Goal: Task Accomplishment & Management: Manage account settings

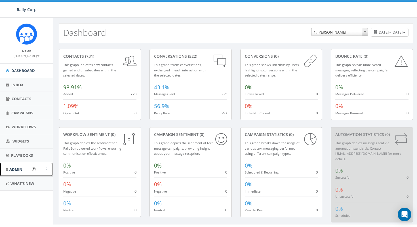
click at [21, 172] on link "Admin" at bounding box center [26, 169] width 53 height 14
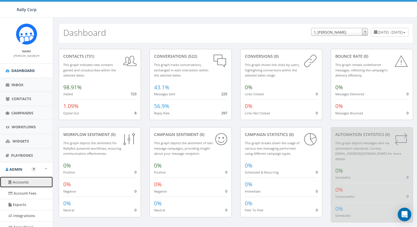
click at [22, 181] on link "Accounts" at bounding box center [26, 181] width 53 height 11
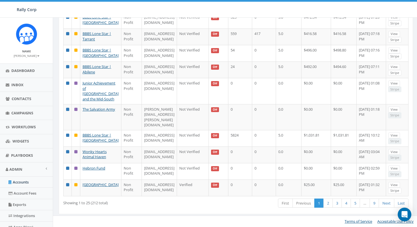
scroll to position [437, 0]
click at [328, 204] on link "2" at bounding box center [328, 202] width 9 height 9
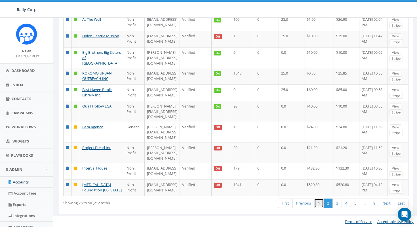
click at [320, 203] on link "1" at bounding box center [319, 202] width 9 height 9
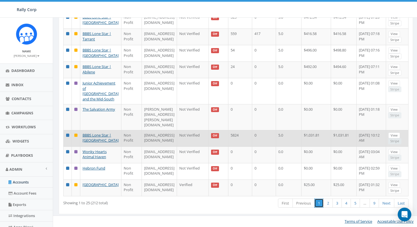
scroll to position [415, 0]
drag, startPoint x: 167, startPoint y: 136, endPoint x: 129, endPoint y: 135, distance: 37.2
click at [142, 135] on td "chawkins@bbbstx.org" at bounding box center [159, 138] width 35 height 16
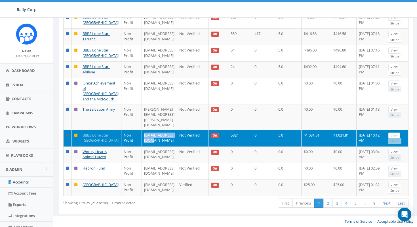
copy td "chawkins@bbbstx.org"
click at [176, 137] on td "chawkins@bbbstx.org" at bounding box center [159, 138] width 35 height 16
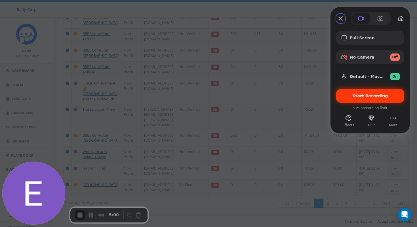
click at [351, 98] on div "Start Recording" at bounding box center [370, 96] width 68 height 14
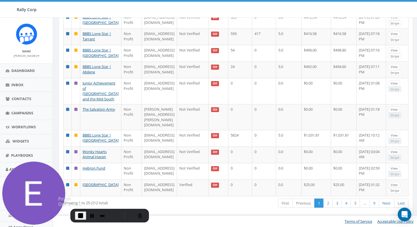
click at [80, 214] on span "End Recording" at bounding box center [80, 215] width 7 height 7
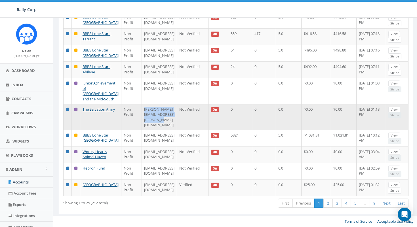
drag, startPoint x: 129, startPoint y: 115, endPoint x: 198, endPoint y: 116, distance: 69.0
click at [177, 116] on td "vanessa.johnson@usc.salvationarmy.org" at bounding box center [159, 117] width 35 height 26
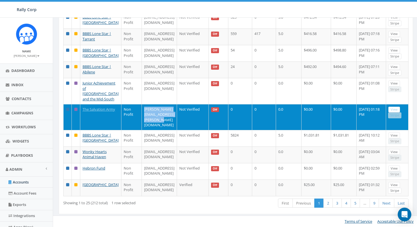
copy td "vanessa.johnson@usc.salvationarmy.org"
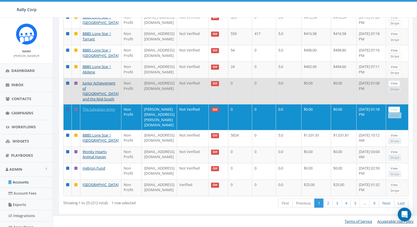
click at [177, 99] on td "mkanowitz@jamemphis.org" at bounding box center [159, 91] width 35 height 26
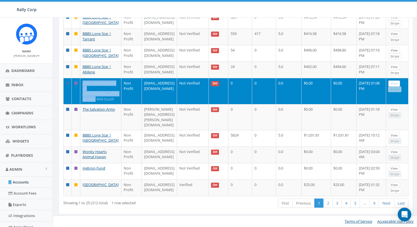
drag, startPoint x: 95, startPoint y: 105, endPoint x: 82, endPoint y: 83, distance: 25.4
click at [82, 83] on td "Junior Achievement of Memphis and the Mid-South" at bounding box center [100, 91] width 41 height 26
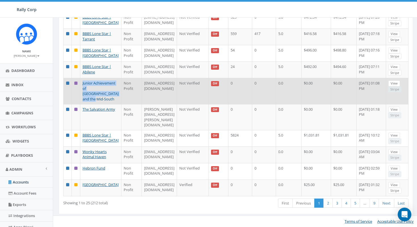
copy link "Junior Achievement of Memphis and the Mid-South"
click at [176, 99] on td "mkanowitz@jamemphis.org" at bounding box center [159, 91] width 35 height 26
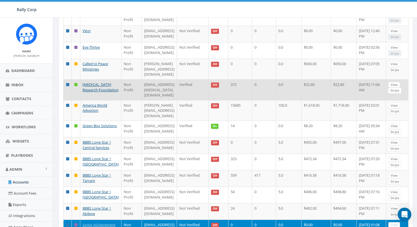
scroll to position [164, 0]
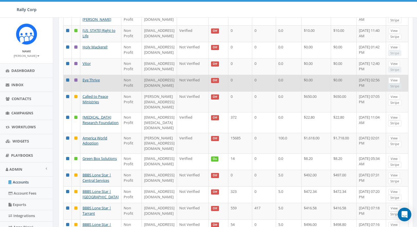
drag, startPoint x: 189, startPoint y: 124, endPoint x: 128, endPoint y: 123, distance: 60.8
click at [142, 91] on td "fevenfessehatzion@eyethrive.org" at bounding box center [159, 83] width 35 height 16
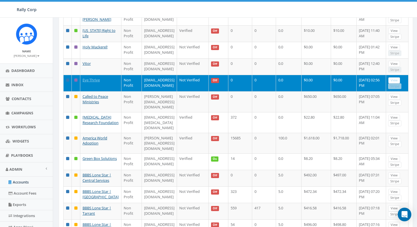
copy td "fevenfessehatzion@eyethrive.org"
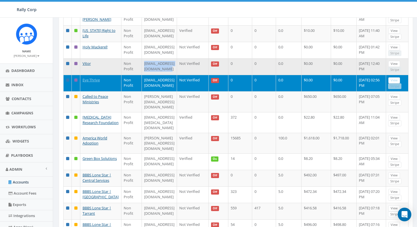
drag, startPoint x: 129, startPoint y: 103, endPoint x: 186, endPoint y: 104, distance: 56.8
click at [177, 75] on td "[EMAIL_ADDRESS][DOMAIN_NAME]" at bounding box center [159, 66] width 35 height 16
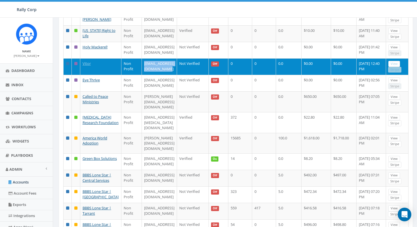
copy td "[EMAIL_ADDRESS][DOMAIN_NAME]"
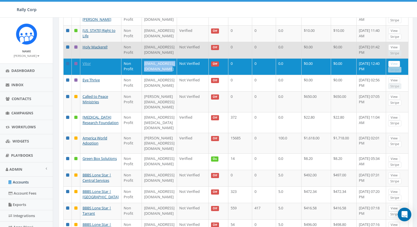
drag, startPoint x: 129, startPoint y: 81, endPoint x: 194, endPoint y: 83, distance: 64.5
click at [177, 58] on td "holymackerelministries@gmail.com" at bounding box center [159, 50] width 35 height 16
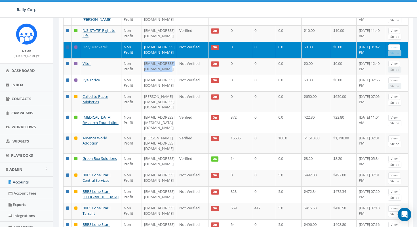
copy td "holymackerelministries@gmail.com"
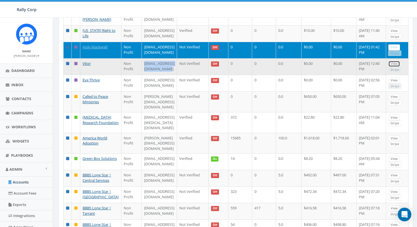
click at [400, 67] on link "View" at bounding box center [395, 64] width 12 height 6
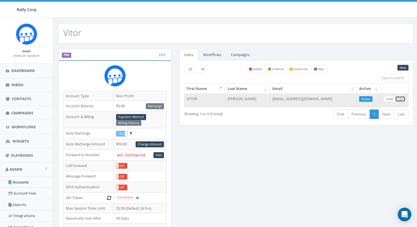
click at [404, 97] on link "Edit" at bounding box center [400, 99] width 10 height 6
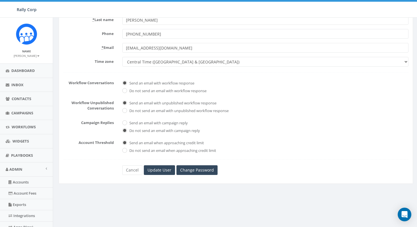
scroll to position [115, 0]
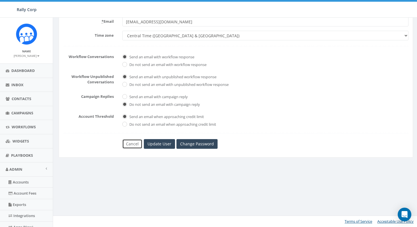
click at [127, 143] on link "Cancel" at bounding box center [132, 144] width 20 height 10
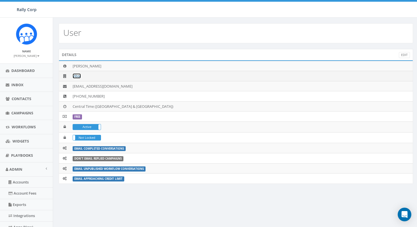
click at [80, 75] on link "Vitor" at bounding box center [77, 75] width 8 height 5
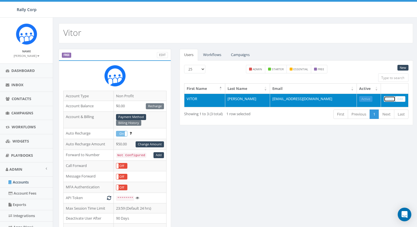
click at [389, 101] on link "View" at bounding box center [390, 99] width 12 height 6
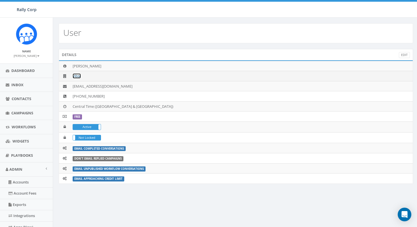
click at [78, 76] on link "Vitor" at bounding box center [77, 75] width 8 height 5
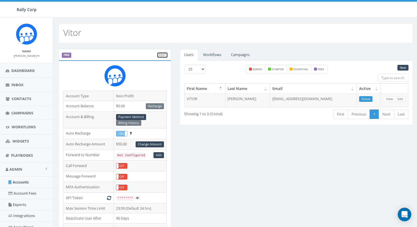
click at [160, 56] on link "Edit" at bounding box center [162, 55] width 11 height 6
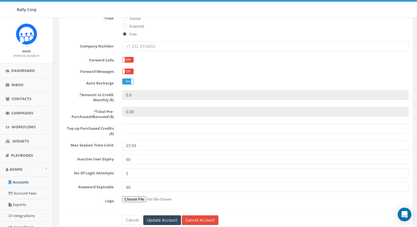
scroll to position [118, 0]
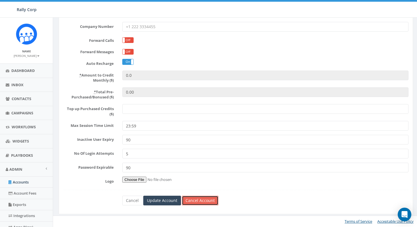
click at [194, 198] on link "Cancel Account" at bounding box center [200, 200] width 37 height 10
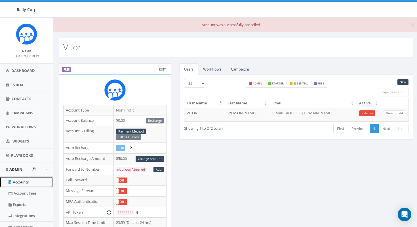
click at [21, 182] on link "Accounts" at bounding box center [26, 181] width 53 height 11
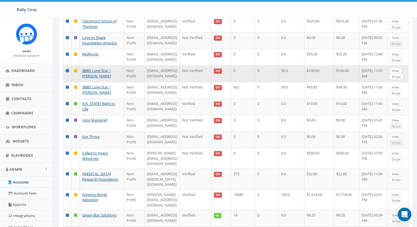
scroll to position [91, 0]
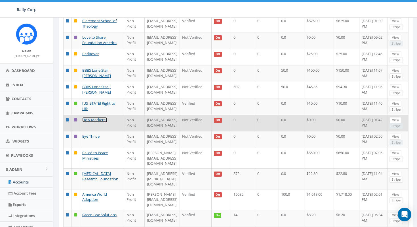
click at [93, 122] on link "Holy Mackerel!" at bounding box center [94, 119] width 25 height 5
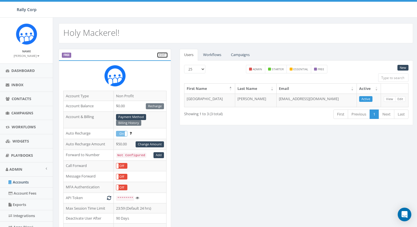
click at [165, 56] on link "Edit" at bounding box center [162, 55] width 11 height 6
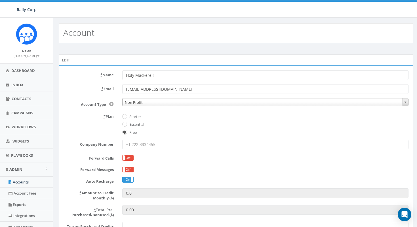
scroll to position [118, 0]
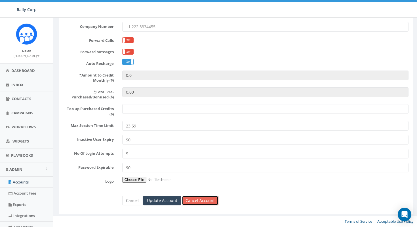
click at [197, 201] on link "Cancel Account" at bounding box center [200, 200] width 37 height 10
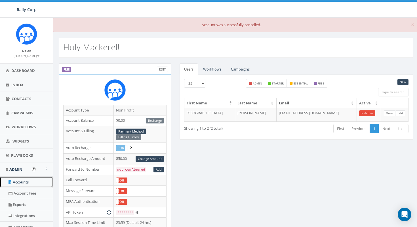
click at [22, 182] on link "Accounts" at bounding box center [26, 181] width 53 height 11
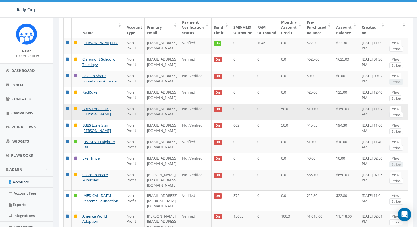
scroll to position [66, 0]
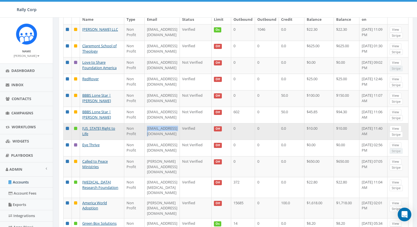
drag, startPoint x: 129, startPoint y: 160, endPoint x: 166, endPoint y: 160, distance: 37.2
click at [166, 139] on td "[EMAIL_ADDRESS][DOMAIN_NAME]" at bounding box center [162, 131] width 35 height 16
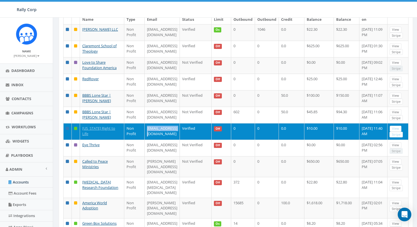
copy td "[EMAIL_ADDRESS][DOMAIN_NAME]"
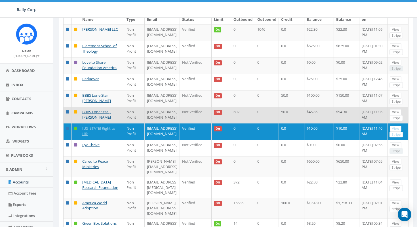
click at [176, 123] on td "[EMAIL_ADDRESS][DOMAIN_NAME]" at bounding box center [162, 114] width 35 height 16
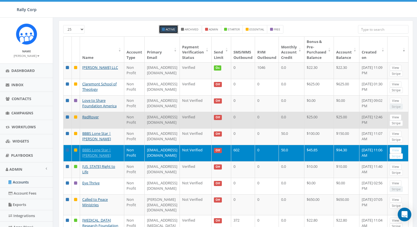
scroll to position [28, 0]
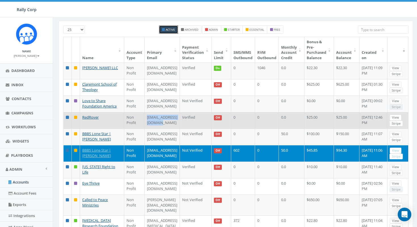
drag, startPoint x: 129, startPoint y: 134, endPoint x: 171, endPoint y: 135, distance: 41.5
click at [171, 128] on td "[EMAIL_ADDRESS][DOMAIN_NAME]" at bounding box center [162, 120] width 35 height 16
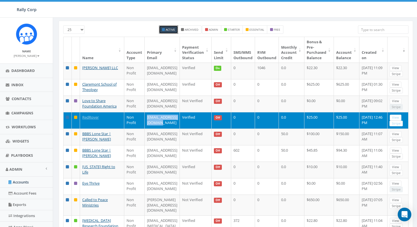
copy td "[EMAIL_ADDRESS][DOMAIN_NAME]"
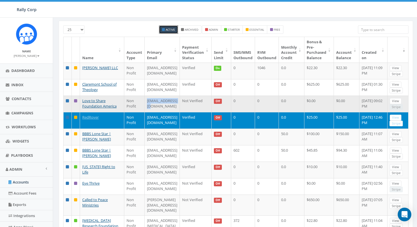
drag, startPoint x: 129, startPoint y: 109, endPoint x: 179, endPoint y: 110, distance: 49.4
click at [179, 110] on td "[EMAIL_ADDRESS][DOMAIN_NAME]" at bounding box center [162, 103] width 35 height 16
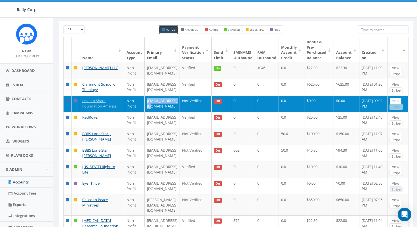
copy td "[EMAIL_ADDRESS][DOMAIN_NAME]"
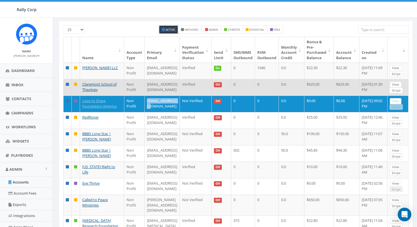
scroll to position [0, 0]
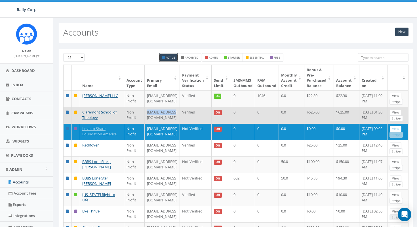
drag, startPoint x: 129, startPoint y: 117, endPoint x: 162, endPoint y: 119, distance: 32.7
click at [162, 119] on td "mwedel@cst.edu" at bounding box center [162, 115] width 35 height 16
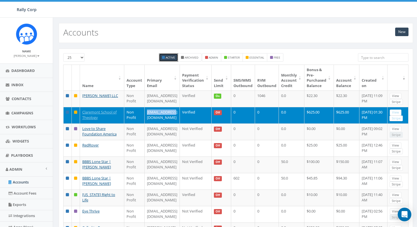
copy td "mwedel@cst.edu"
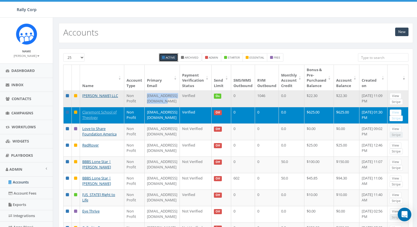
drag, startPoint x: 129, startPoint y: 96, endPoint x: 186, endPoint y: 99, distance: 56.9
click at [180, 99] on td "[EMAIL_ADDRESS][DOMAIN_NAME]" at bounding box center [162, 98] width 35 height 16
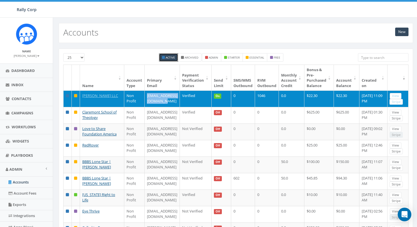
copy td "[EMAIL_ADDRESS][DOMAIN_NAME]"
click at [145, 96] on td "[EMAIL_ADDRESS][DOMAIN_NAME]" at bounding box center [162, 98] width 35 height 16
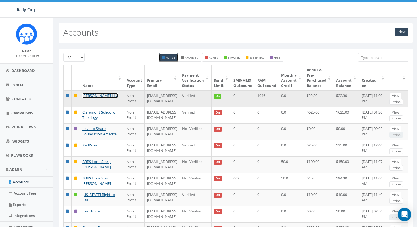
click at [94, 97] on link "[PERSON_NAME] LLC" at bounding box center [100, 95] width 36 height 5
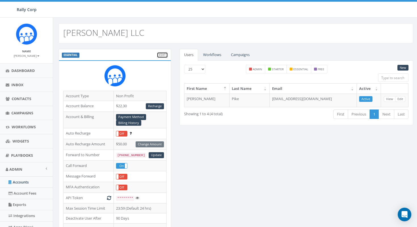
click at [164, 55] on link "Edit" at bounding box center [162, 55] width 11 height 6
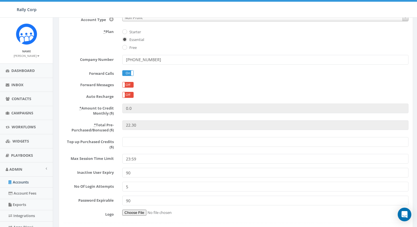
scroll to position [118, 0]
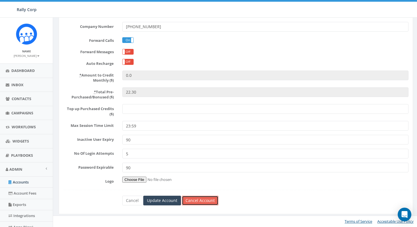
click at [193, 198] on link "Cancel Account" at bounding box center [200, 200] width 37 height 10
